Goal: Task Accomplishment & Management: Manage account settings

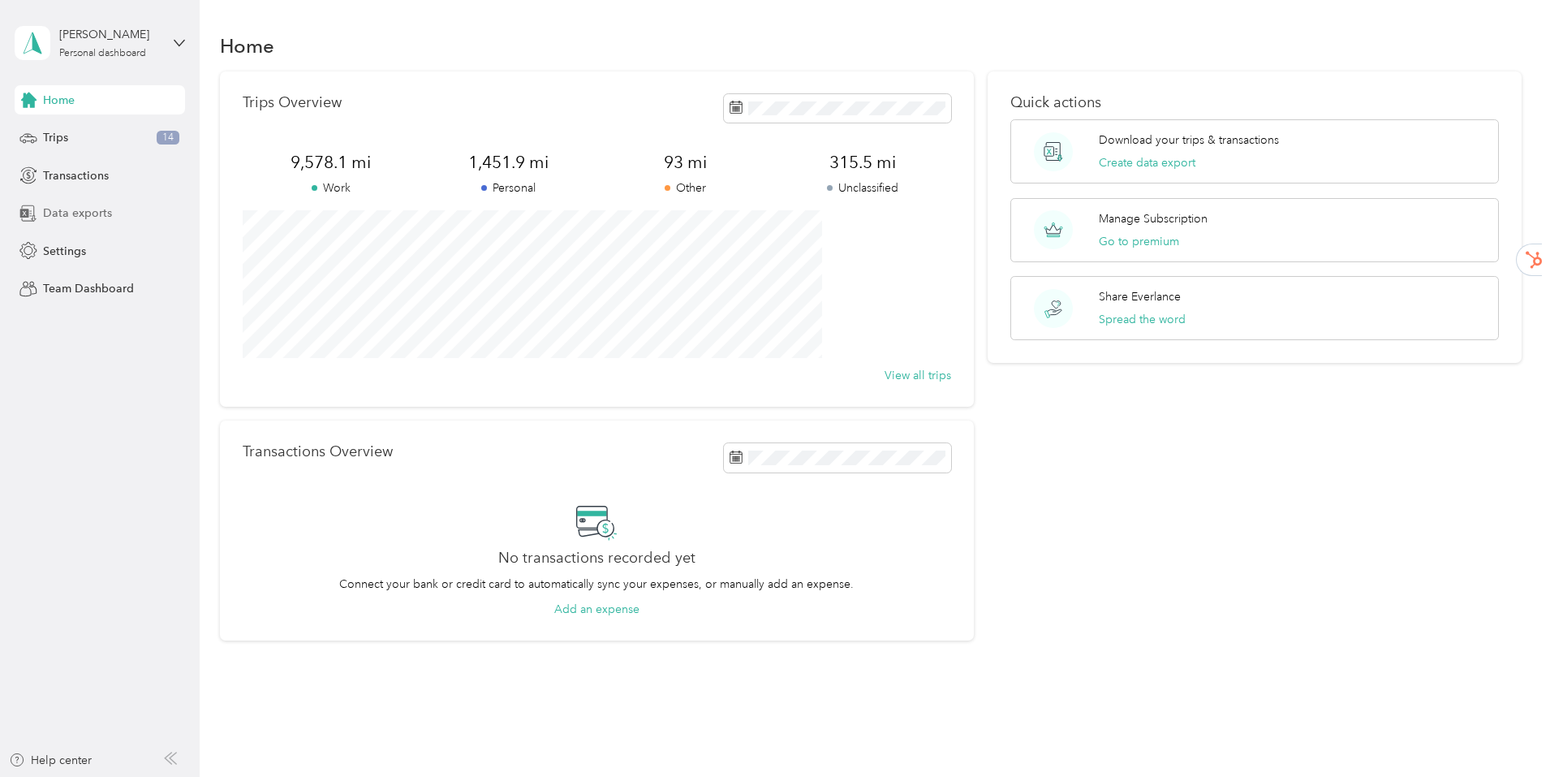
click at [61, 214] on span "Data exports" at bounding box center [77, 212] width 69 height 17
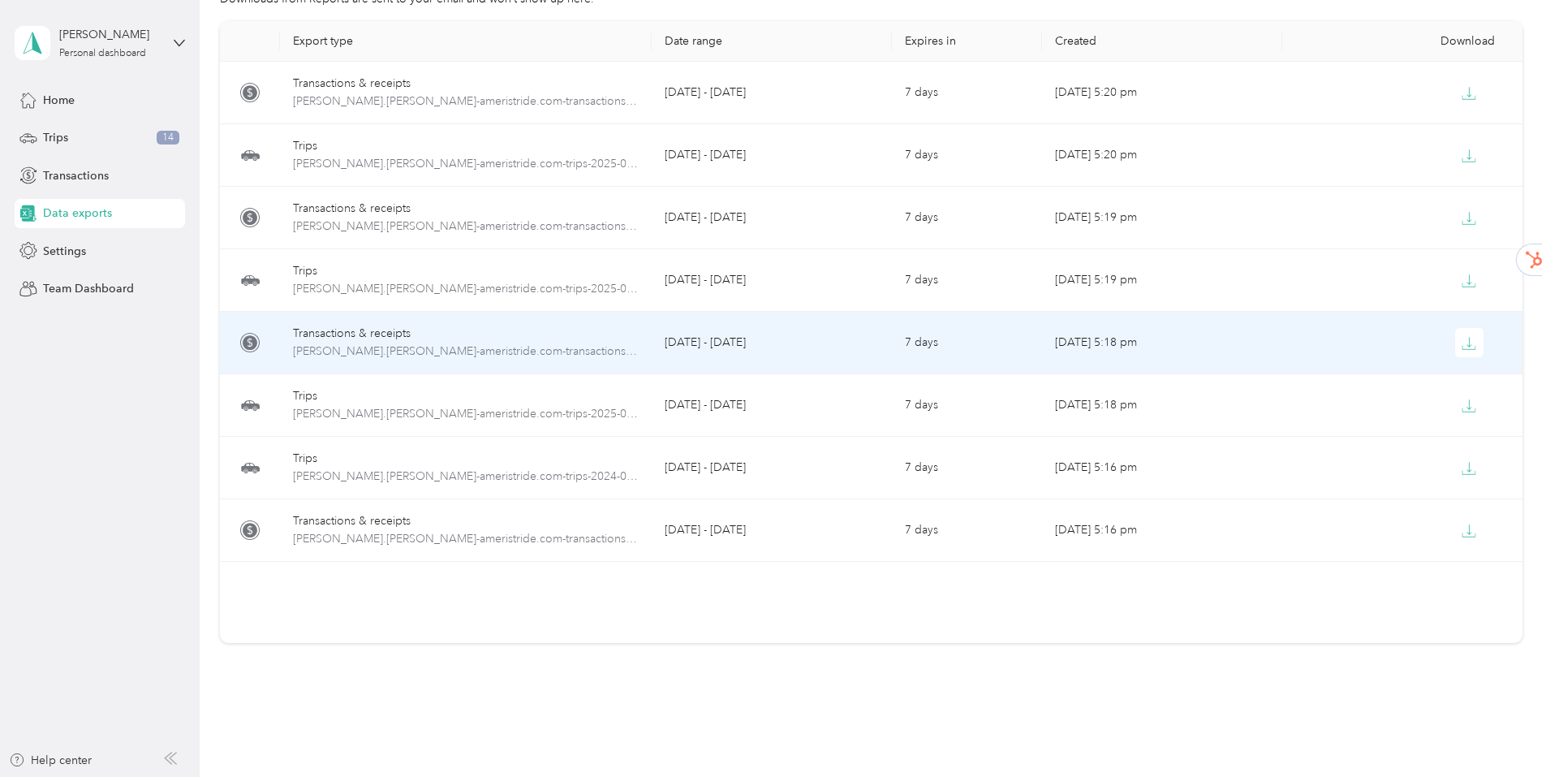
scroll to position [162, 0]
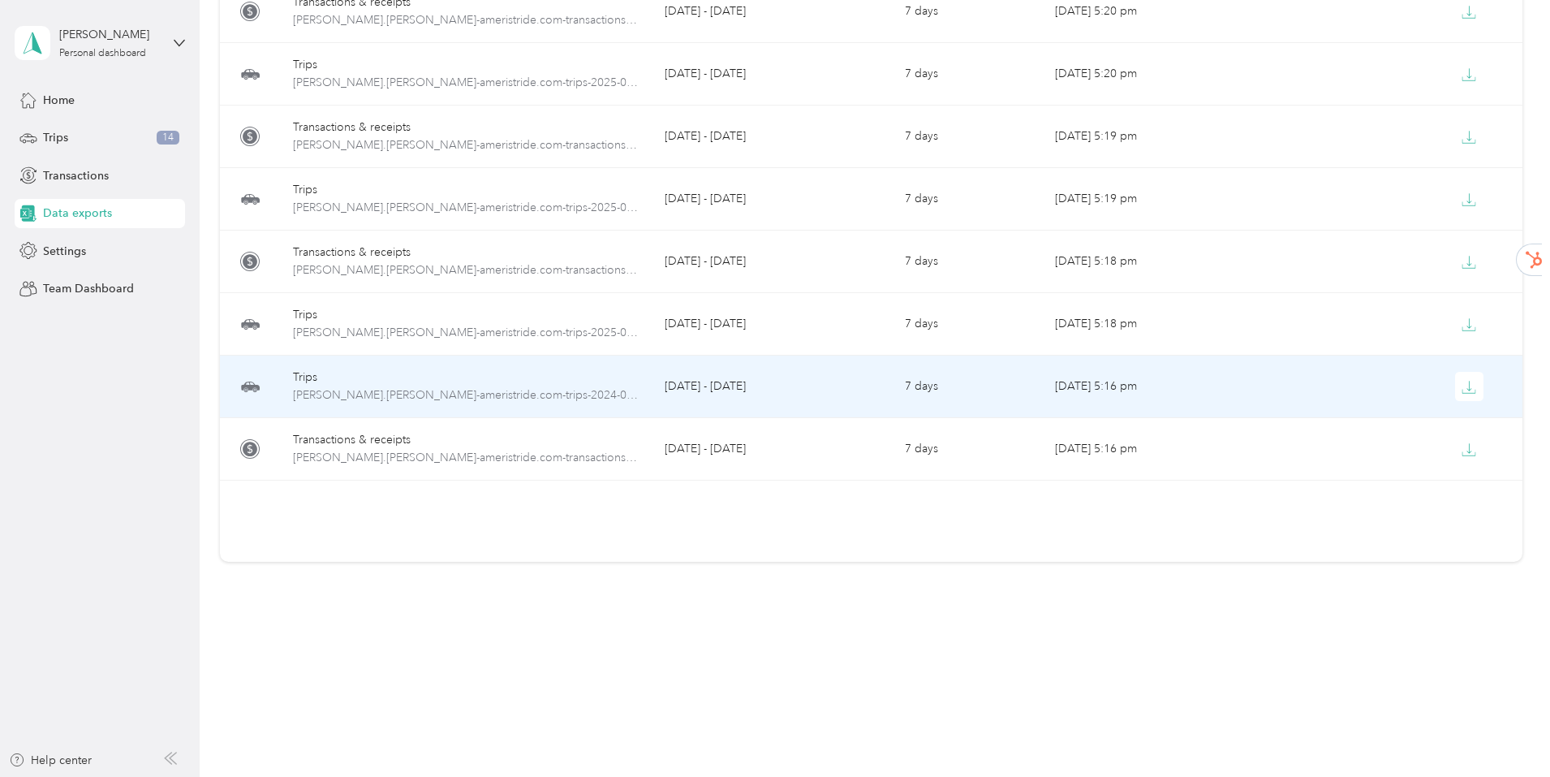
click at [750, 388] on td "[DATE] - [DATE]" at bounding box center [772, 386] width 240 height 62
click at [1461, 389] on icon "button" at bounding box center [1468, 387] width 15 height 15
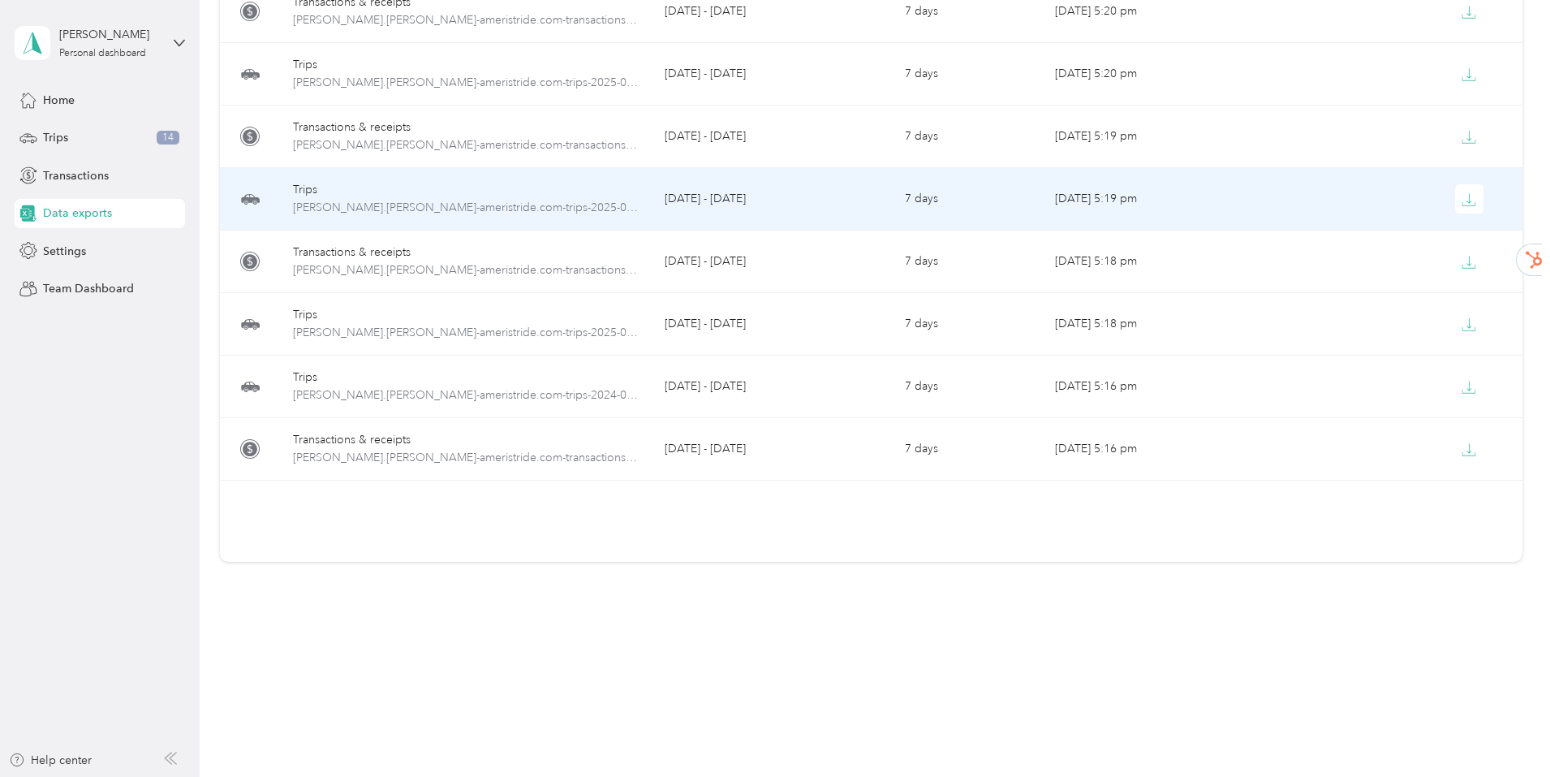
scroll to position [0, 0]
